Goal: Check status: Check status

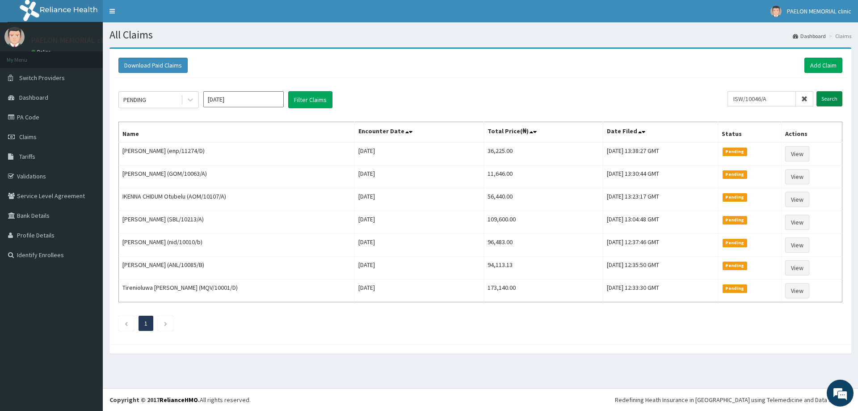
type input "ISW/10046/A"
click at [836, 103] on input "Search" at bounding box center [830, 98] width 26 height 15
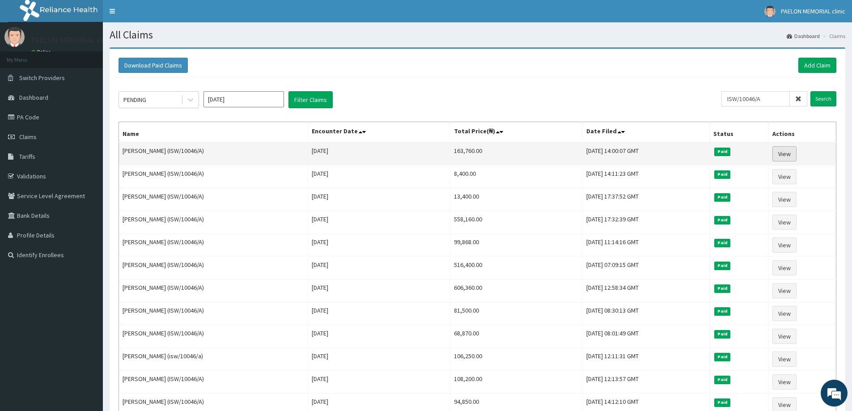
click at [789, 156] on link "View" at bounding box center [784, 153] width 24 height 15
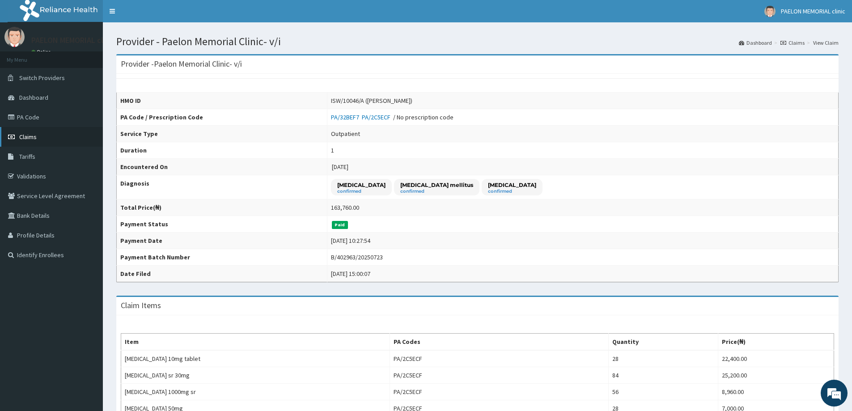
click at [23, 136] on span "Claims" at bounding box center [27, 137] width 17 height 8
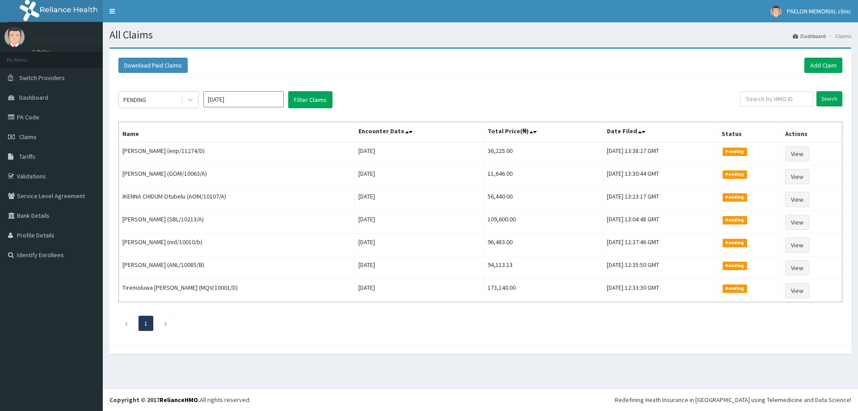
click at [775, 97] on input "text" at bounding box center [776, 98] width 73 height 15
type input "LCS/10001/A"
click at [826, 96] on input "Search" at bounding box center [830, 98] width 26 height 15
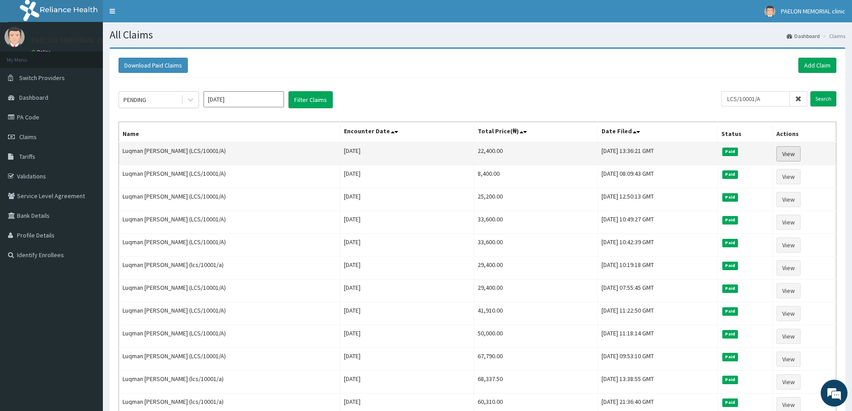
click at [790, 156] on link "View" at bounding box center [788, 153] width 24 height 15
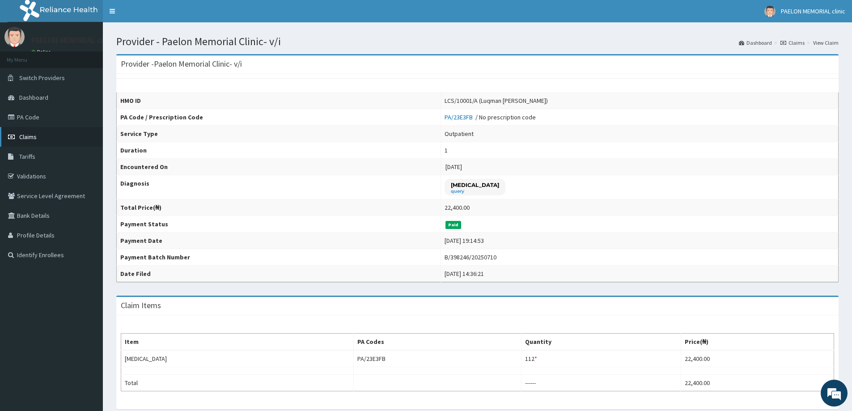
click at [54, 136] on link "Claims" at bounding box center [51, 137] width 103 height 20
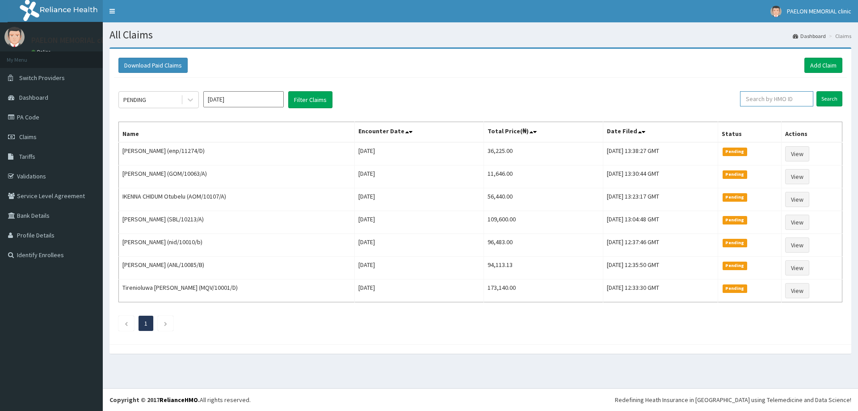
click at [770, 99] on input "text" at bounding box center [776, 98] width 73 height 15
paste input "LBP/10014/A"
type input "LBP/10014/A"
click at [823, 101] on input "Search" at bounding box center [830, 98] width 26 height 15
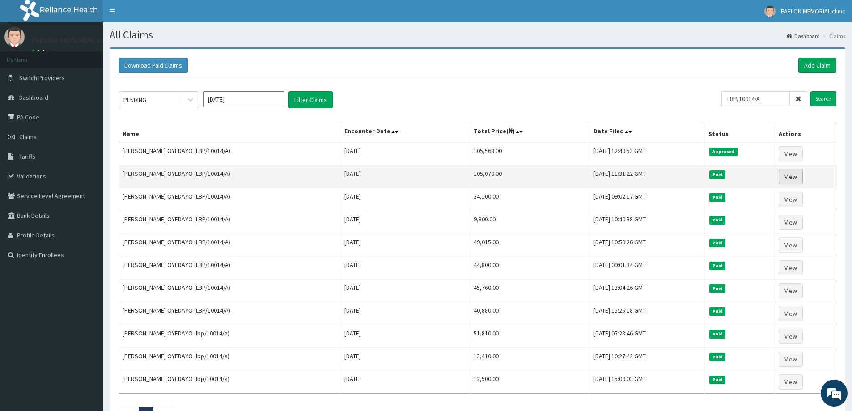
click at [789, 175] on link "View" at bounding box center [790, 176] width 24 height 15
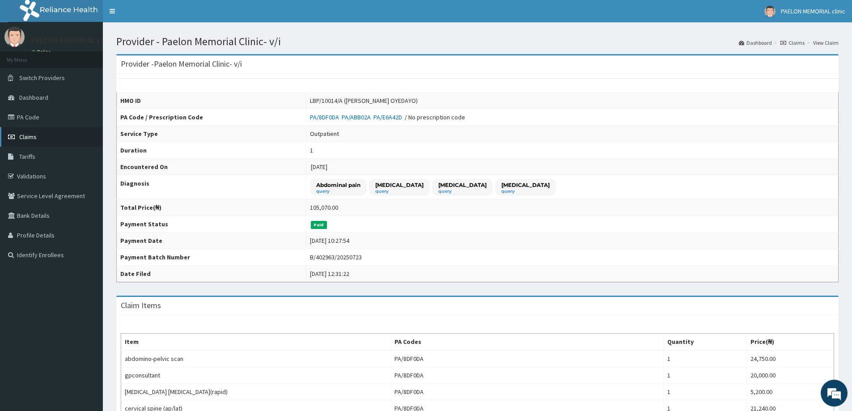
click at [40, 137] on link "Claims" at bounding box center [51, 137] width 103 height 20
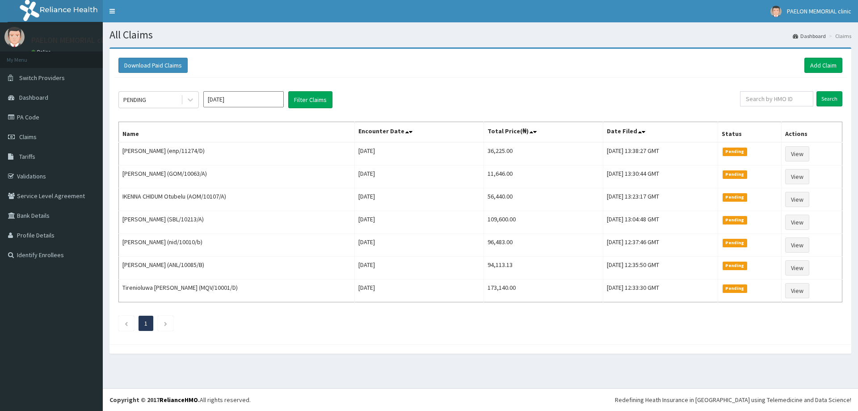
click at [765, 97] on input "text" at bounding box center [776, 98] width 73 height 15
type input "ENP/10119/A"
click at [826, 96] on input "Search" at bounding box center [830, 98] width 26 height 15
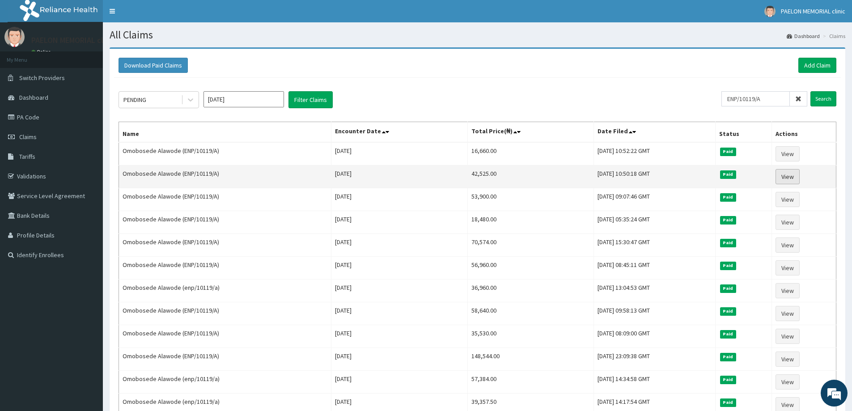
click at [798, 177] on link "View" at bounding box center [787, 176] width 24 height 15
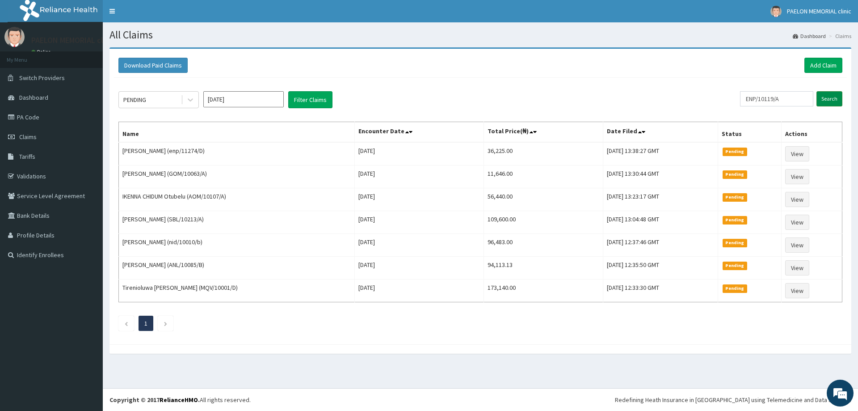
click at [826, 96] on input "Search" at bounding box center [830, 98] width 26 height 15
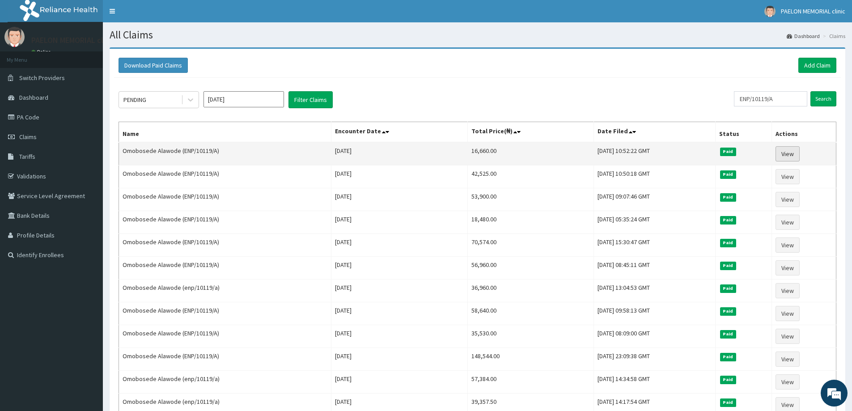
click at [790, 154] on link "View" at bounding box center [787, 153] width 24 height 15
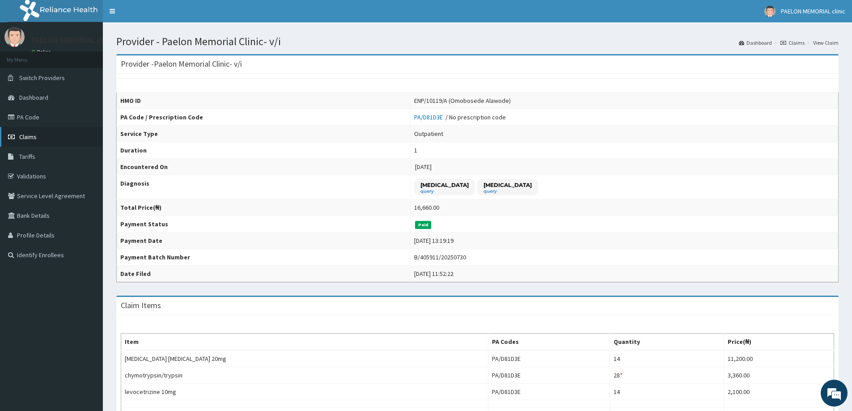
click at [49, 135] on link "Claims" at bounding box center [51, 137] width 103 height 20
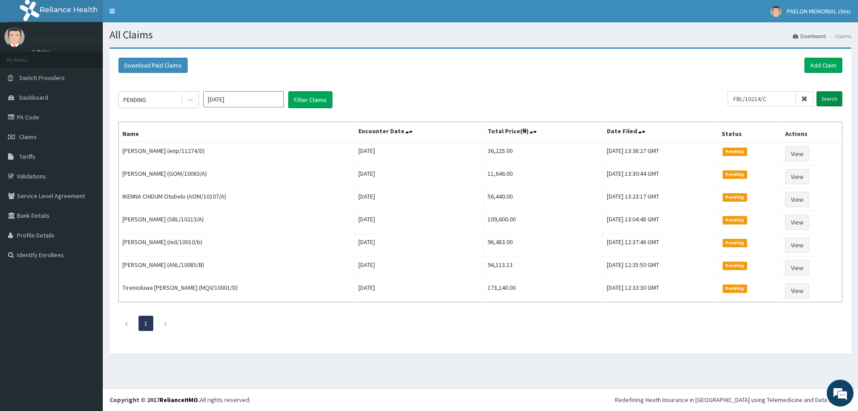
type input "FBL/10214/C"
click at [835, 100] on input "Search" at bounding box center [830, 98] width 26 height 15
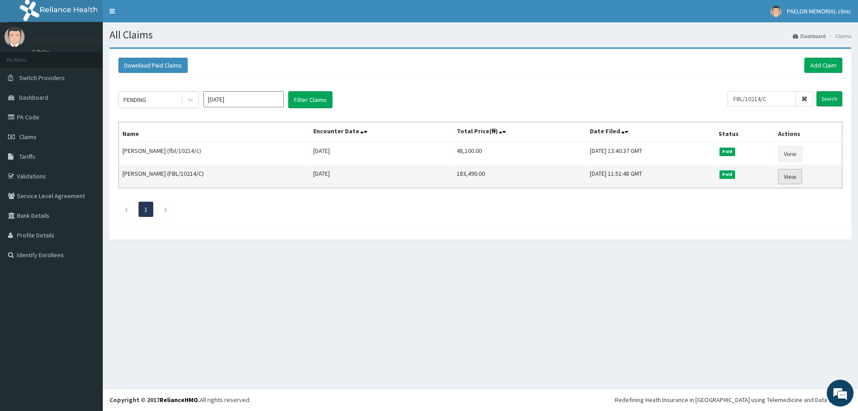
click at [798, 179] on link "View" at bounding box center [790, 176] width 24 height 15
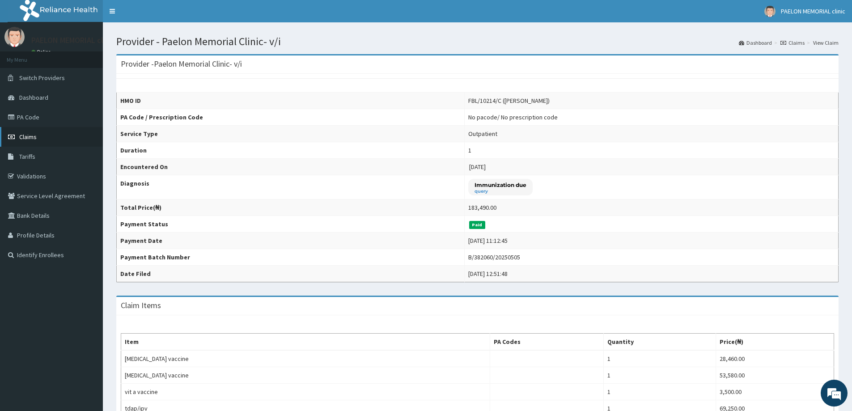
click at [25, 133] on span "Claims" at bounding box center [27, 137] width 17 height 8
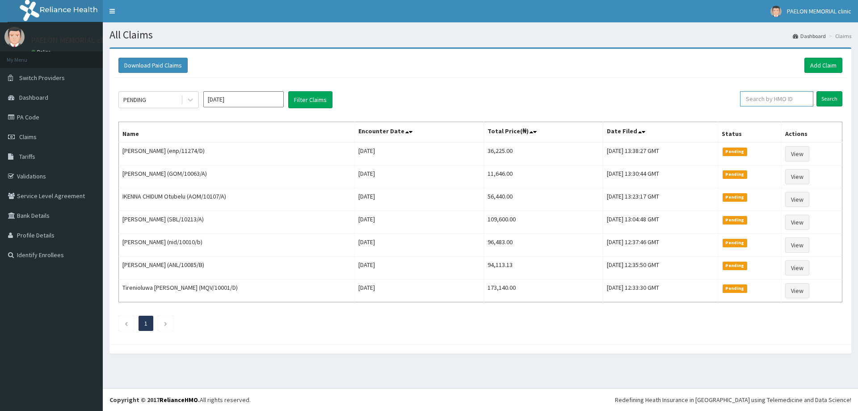
click at [759, 100] on input "text" at bounding box center [776, 98] width 73 height 15
paste input "FNG/10030/A"
type input "FNG/10030/A"
click at [837, 93] on input "Search" at bounding box center [830, 98] width 26 height 15
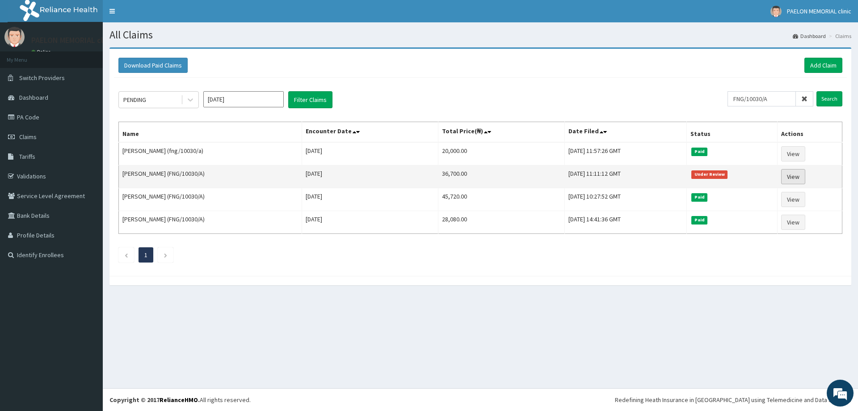
click at [802, 178] on link "View" at bounding box center [793, 176] width 24 height 15
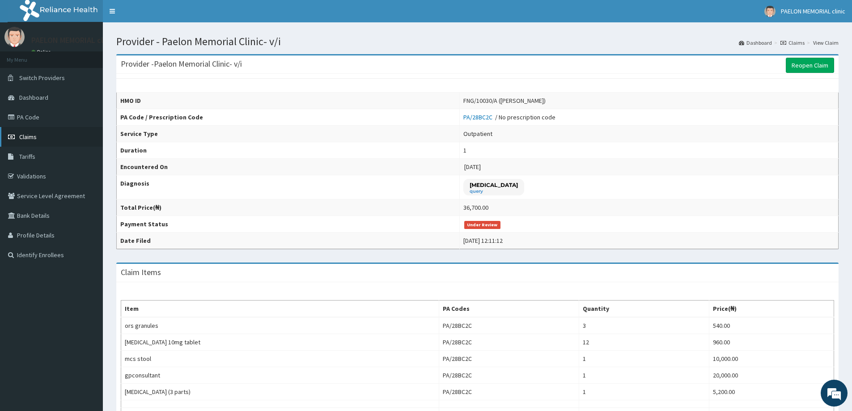
click at [63, 137] on link "Claims" at bounding box center [51, 137] width 103 height 20
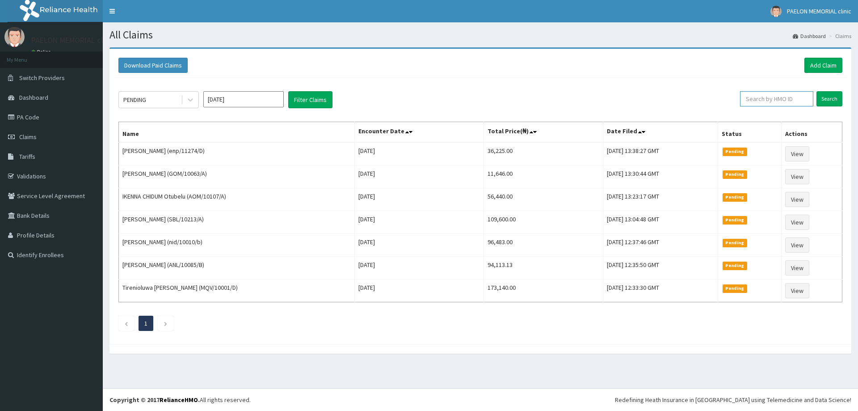
click at [781, 94] on input "text" at bounding box center [776, 98] width 73 height 15
paste input "ISW/10058/B"
type input "ISW/10058/B"
click at [825, 95] on input "Search" at bounding box center [830, 98] width 26 height 15
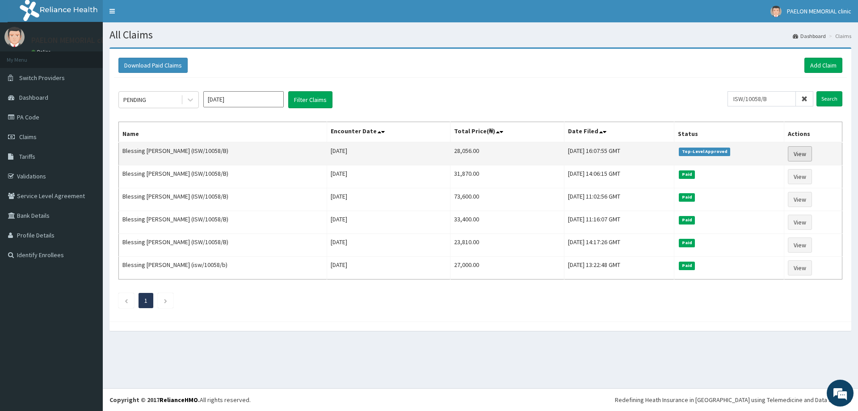
click at [795, 152] on link "View" at bounding box center [800, 153] width 24 height 15
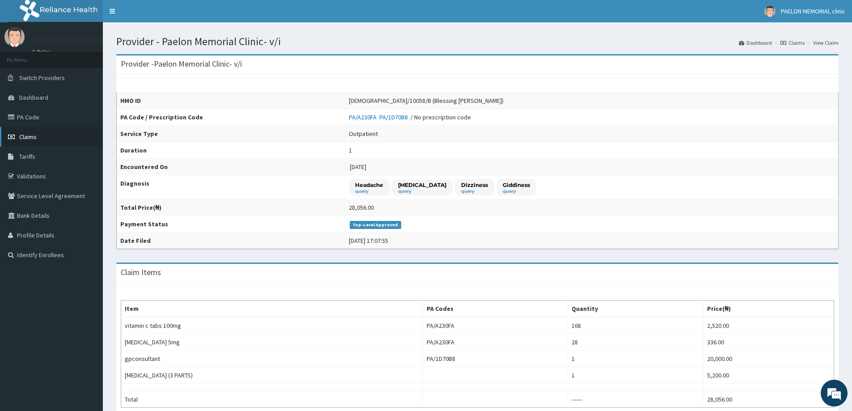
click at [42, 133] on link "Claims" at bounding box center [51, 137] width 103 height 20
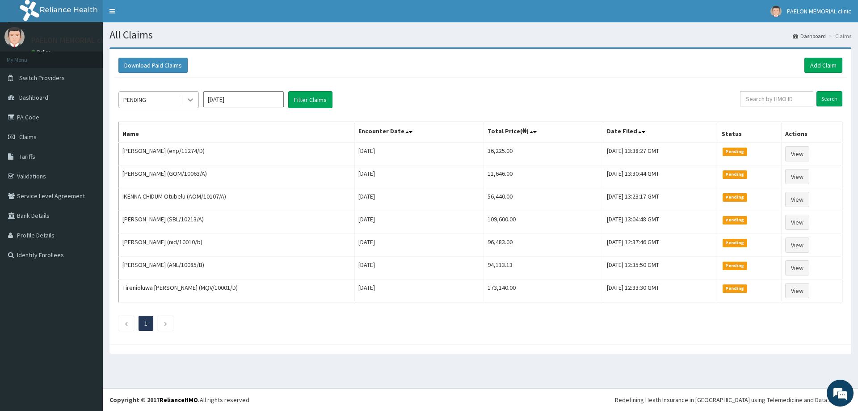
click at [195, 98] on div at bounding box center [190, 100] width 16 height 16
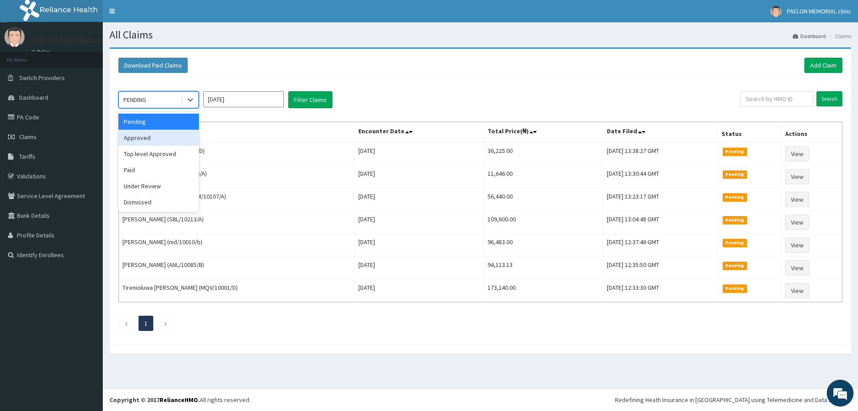
drag, startPoint x: 166, startPoint y: 135, endPoint x: 239, endPoint y: 116, distance: 74.8
click at [166, 135] on div "Approved" at bounding box center [158, 138] width 80 height 16
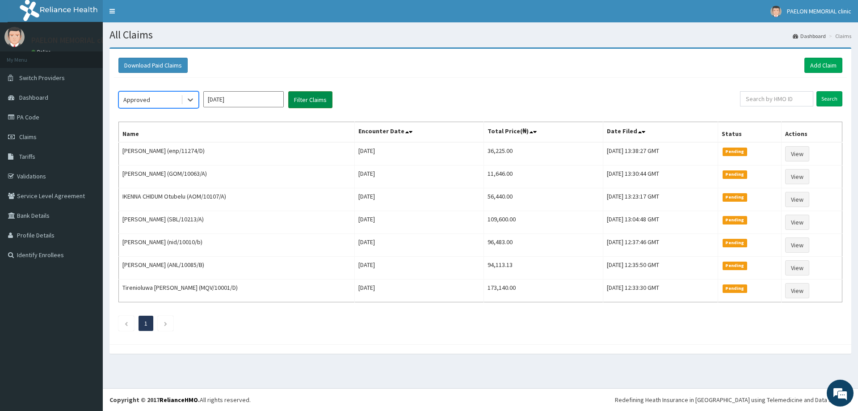
click at [323, 97] on button "Filter Claims" at bounding box center [310, 99] width 44 height 17
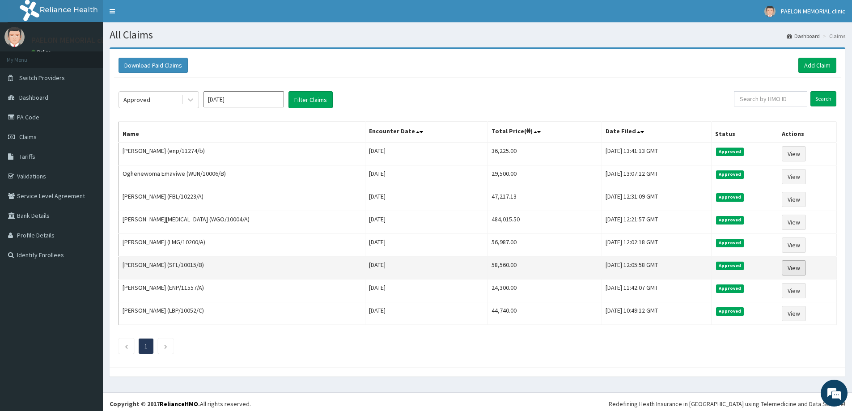
click at [794, 266] on link "View" at bounding box center [793, 267] width 24 height 15
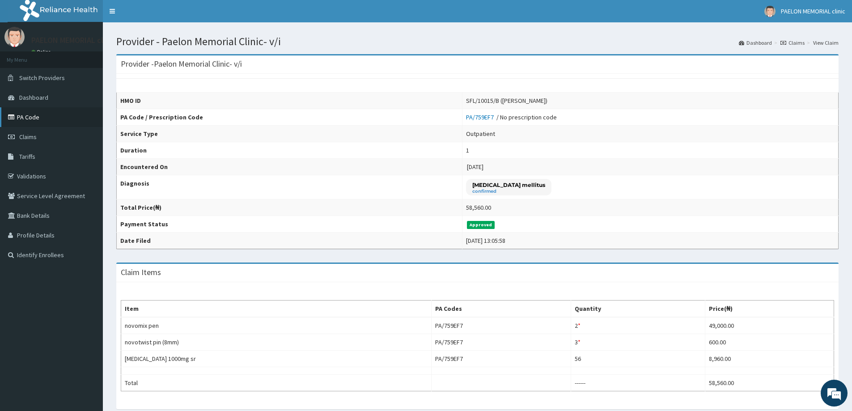
click at [55, 112] on link "PA Code" at bounding box center [51, 117] width 103 height 20
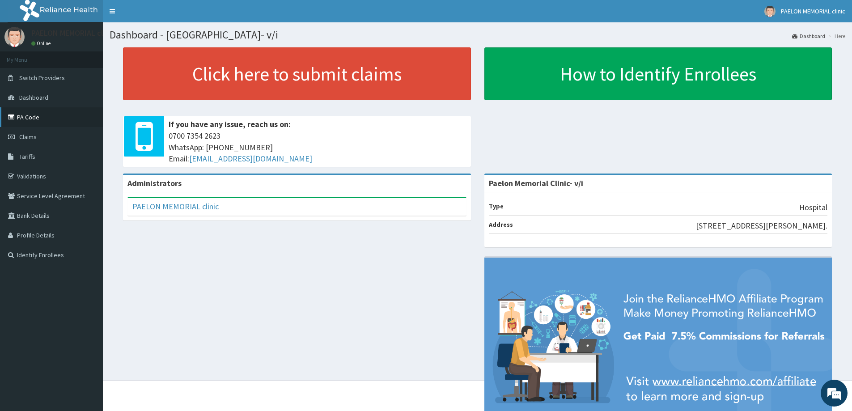
click at [50, 117] on link "PA Code" at bounding box center [51, 117] width 103 height 20
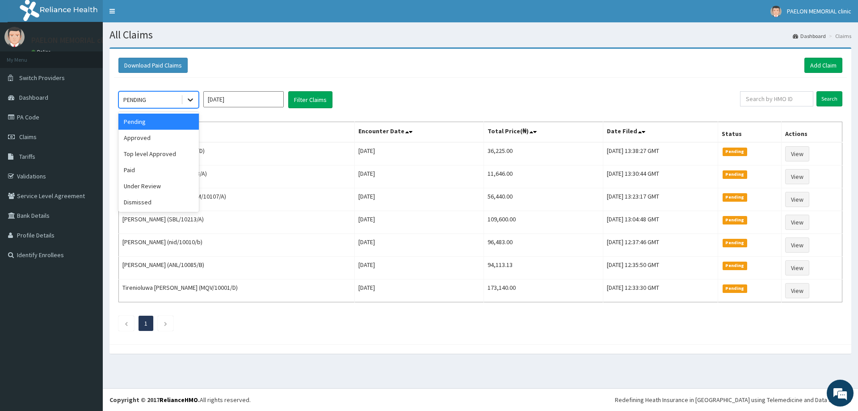
click at [187, 101] on icon at bounding box center [190, 99] width 9 height 9
click at [160, 139] on div "Approved" at bounding box center [158, 138] width 80 height 16
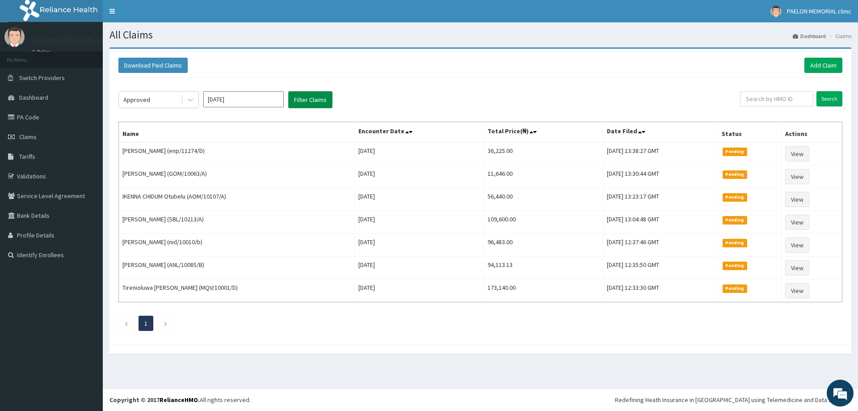
click at [321, 100] on button "Filter Claims" at bounding box center [310, 99] width 44 height 17
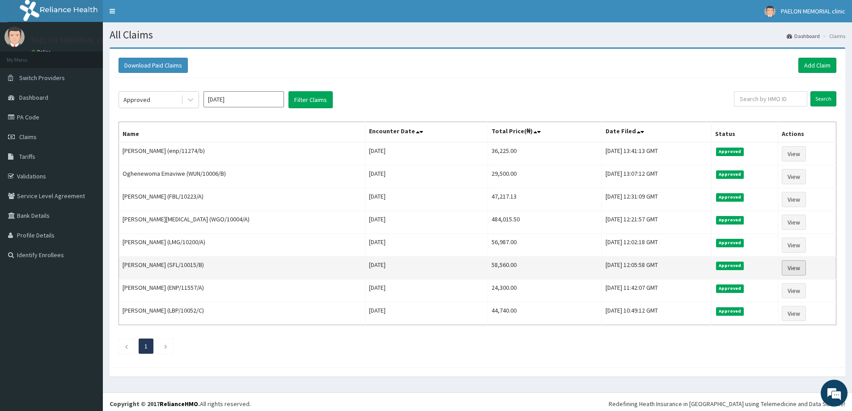
click at [793, 271] on link "View" at bounding box center [793, 267] width 24 height 15
